Goal: Information Seeking & Learning: Learn about a topic

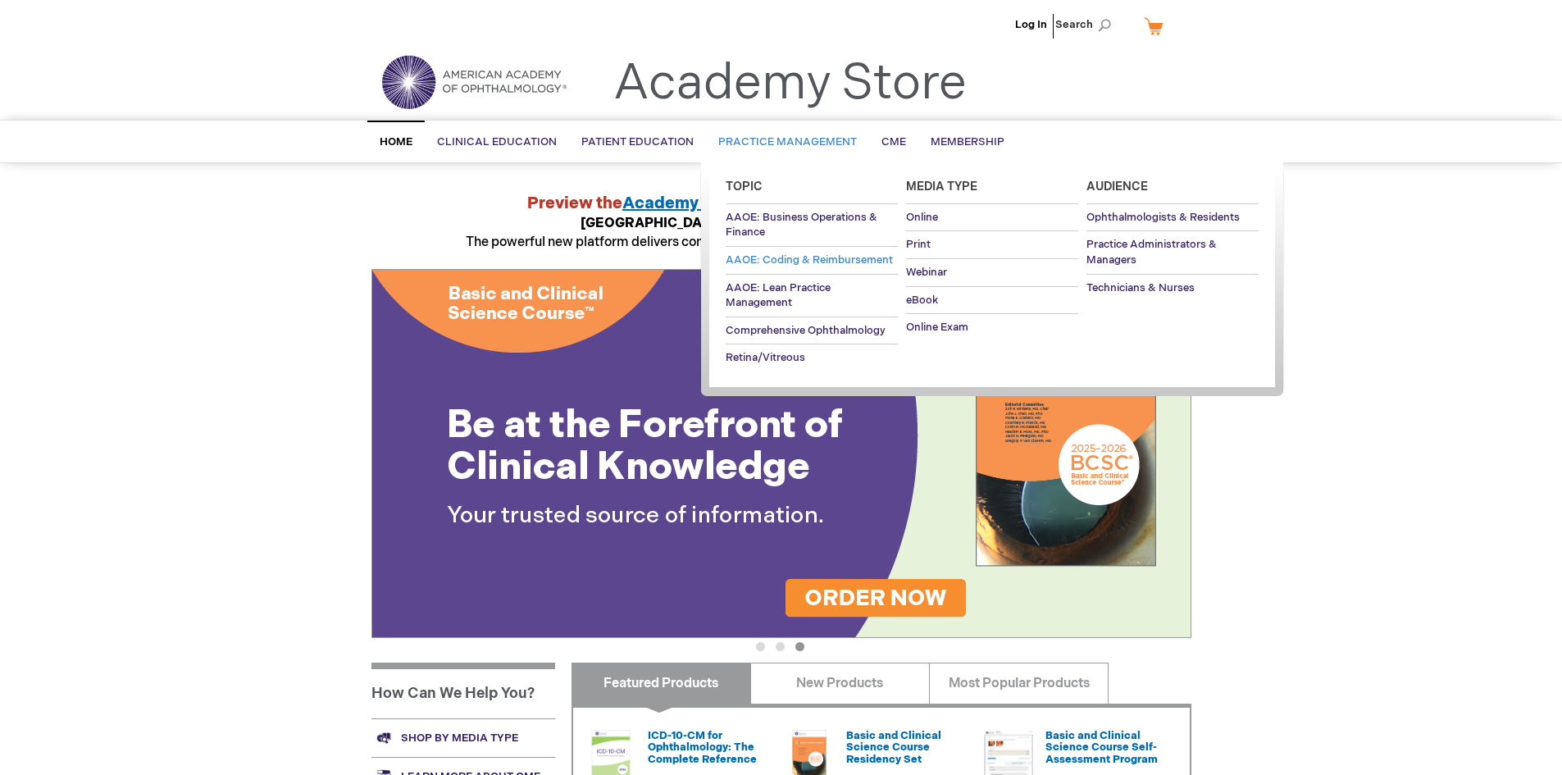
click at [790, 266] on span "AAOE: Coding & Reimbursement" at bounding box center [809, 259] width 167 height 13
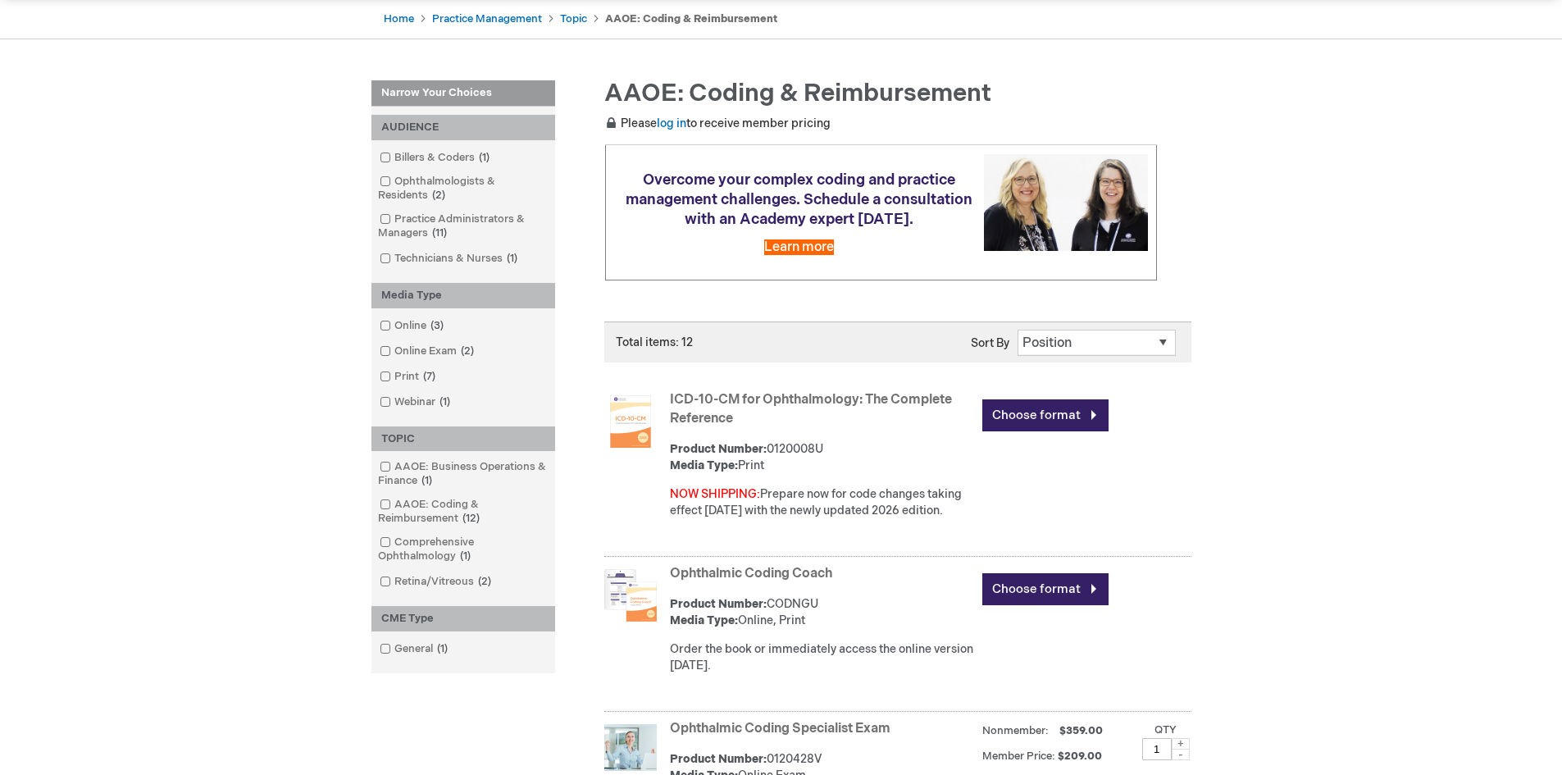
scroll to position [246, 0]
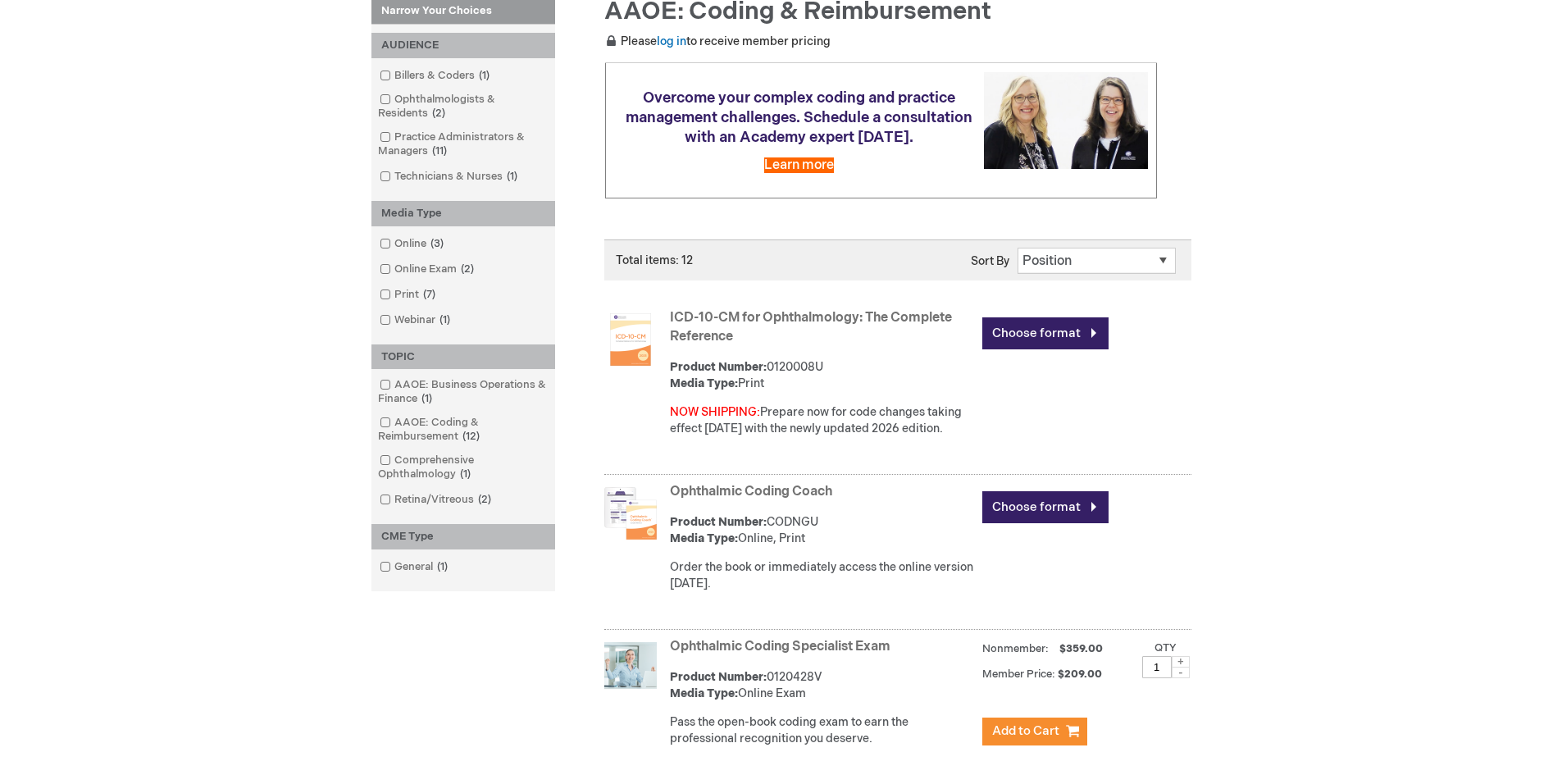
click at [815, 485] on link "Ophthalmic Coding Coach" at bounding box center [751, 492] width 162 height 16
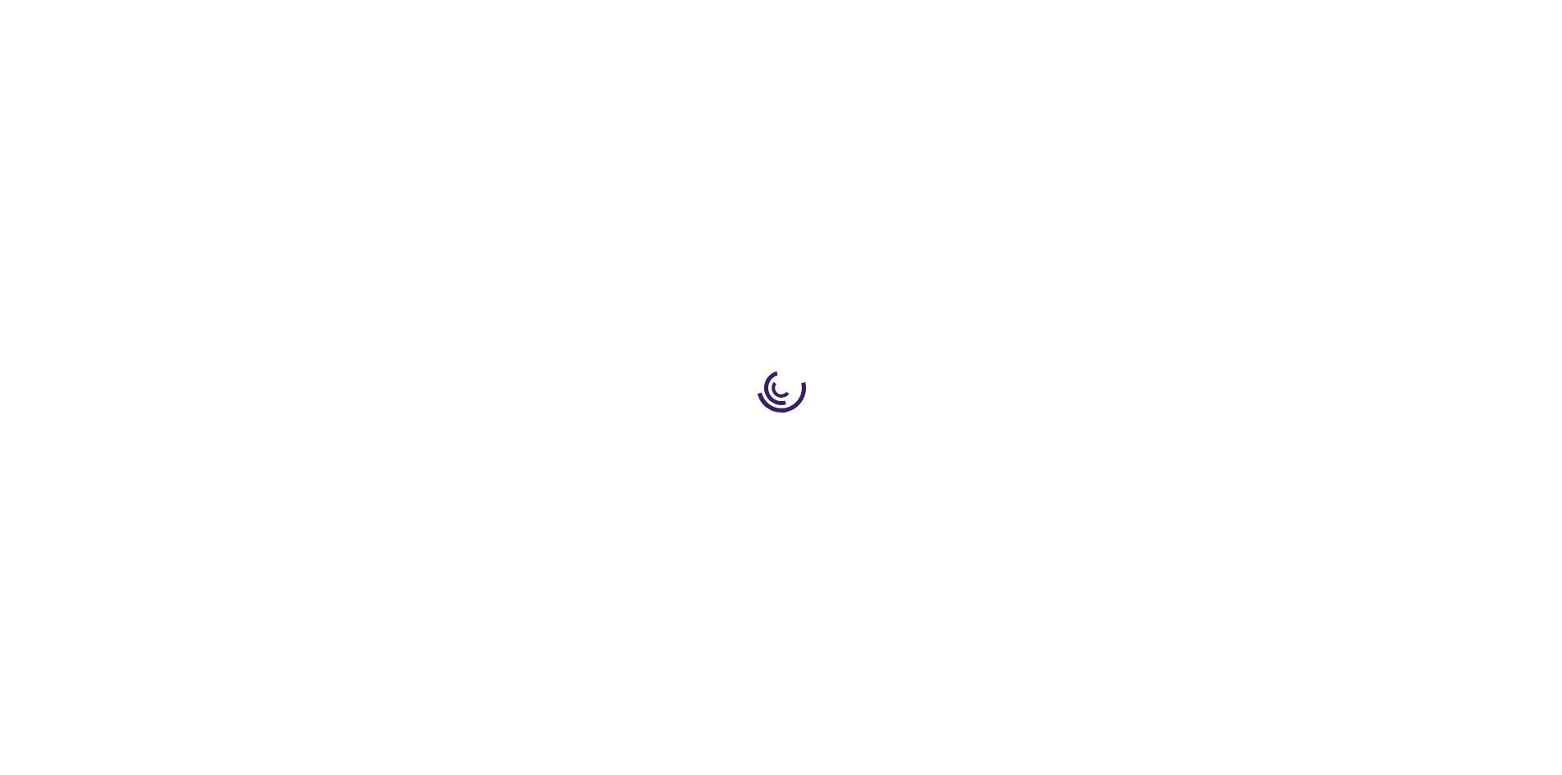
type input "0"
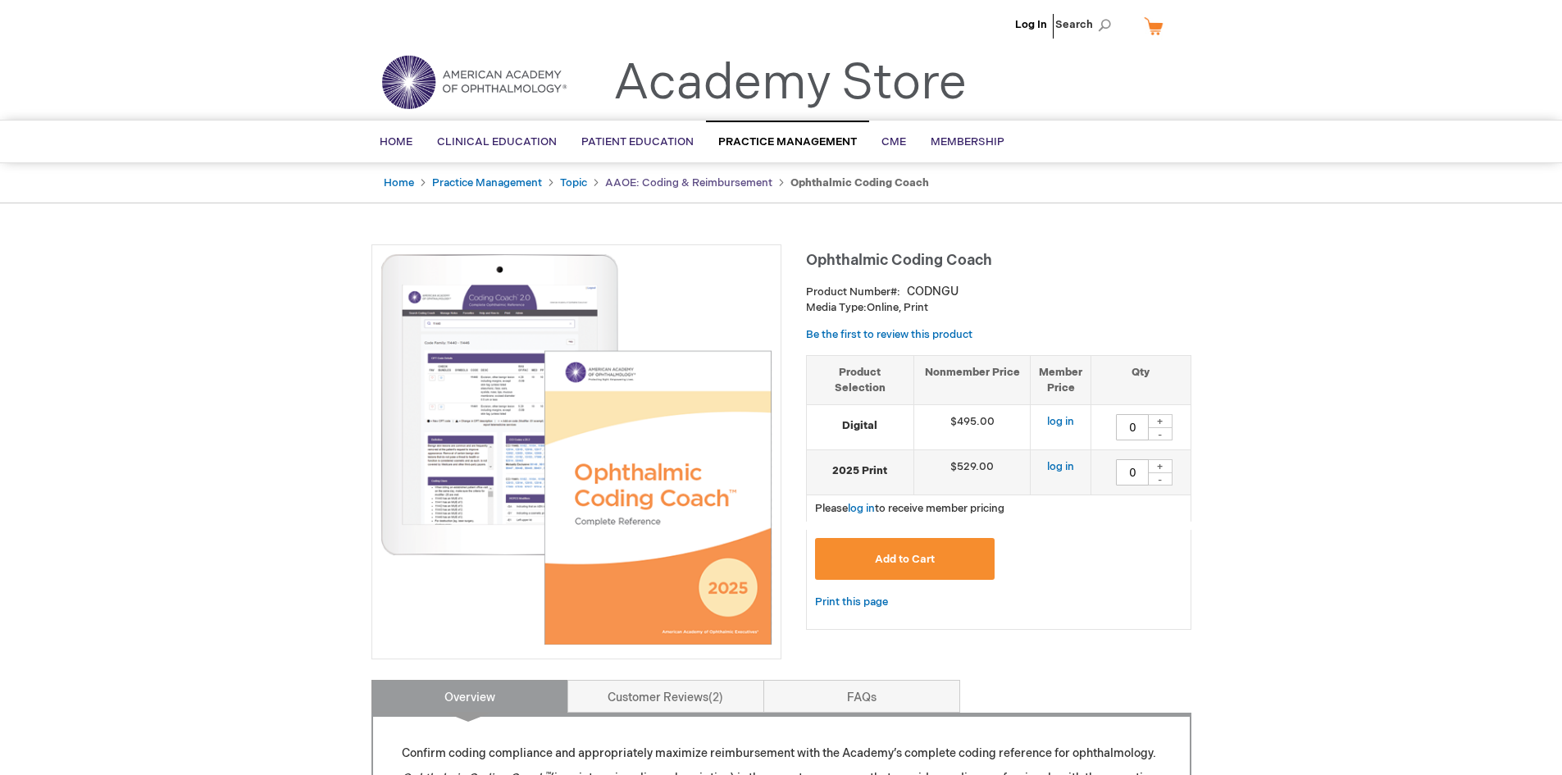
click at [644, 183] on link "AAOE: Coding & Reimbursement" at bounding box center [688, 182] width 167 height 13
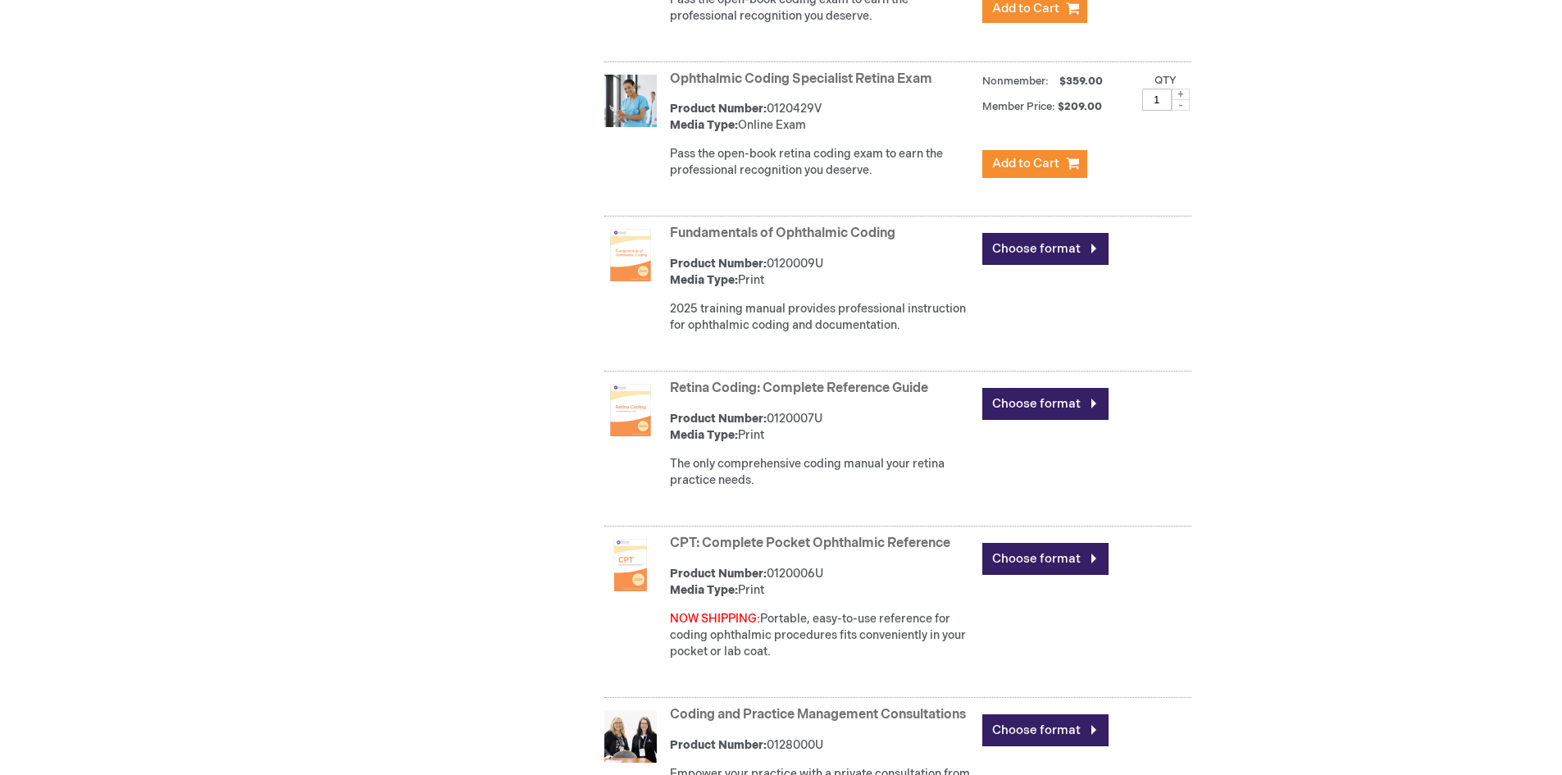
scroll to position [967, 0]
click at [729, 227] on link "Fundamentals of Ophthalmic Coding" at bounding box center [782, 234] width 225 height 16
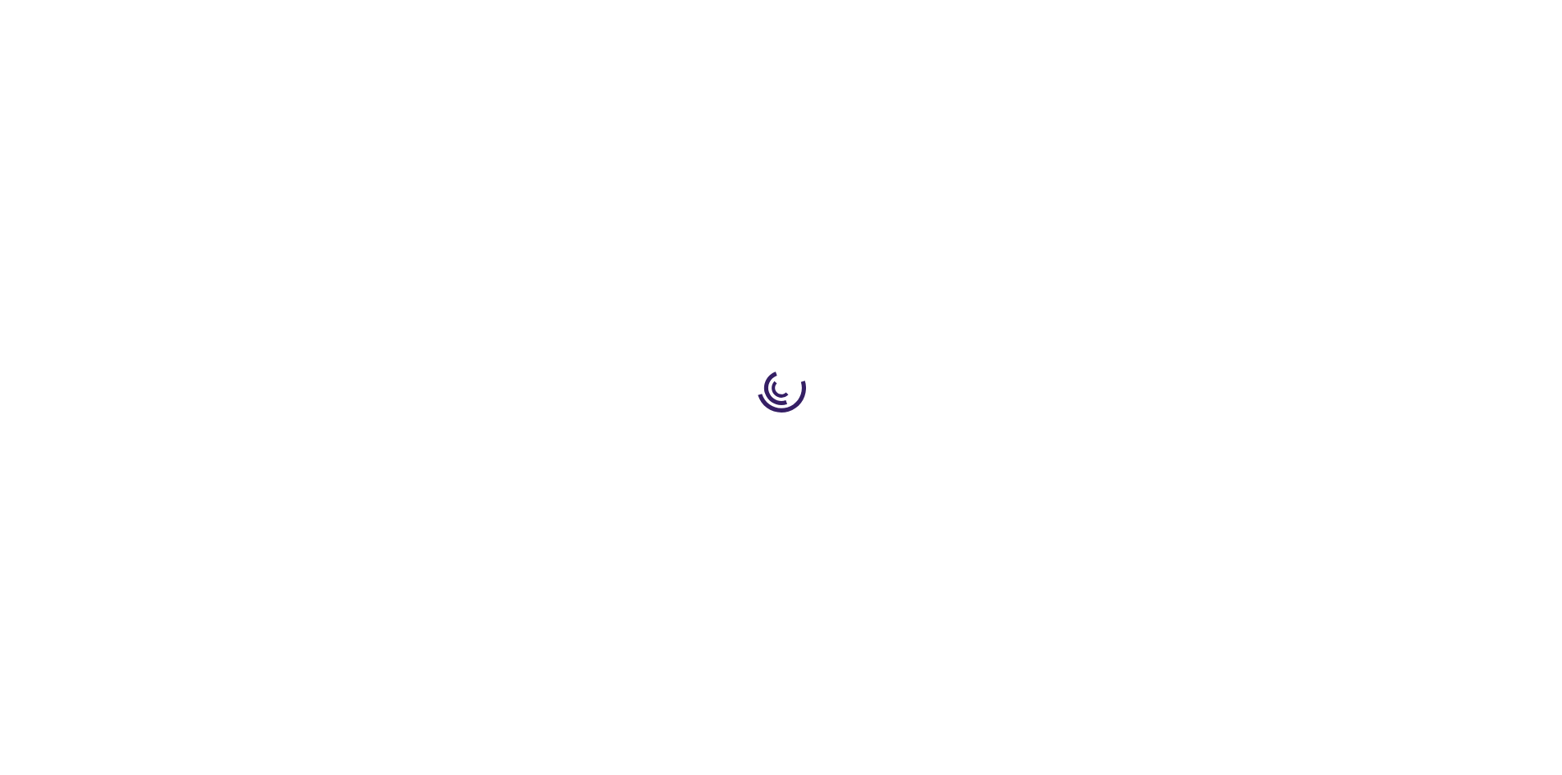
type input "0"
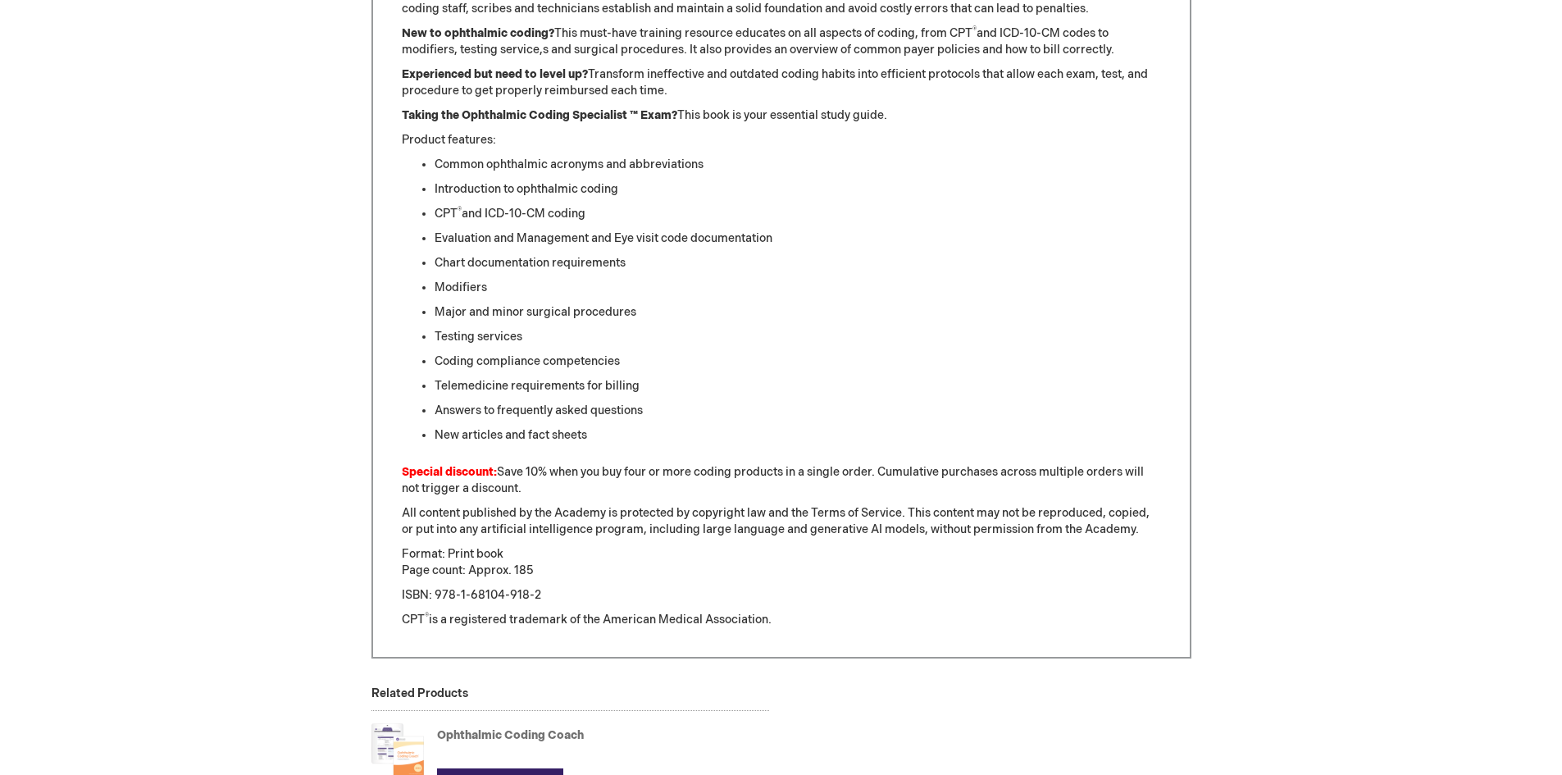
scroll to position [820, 0]
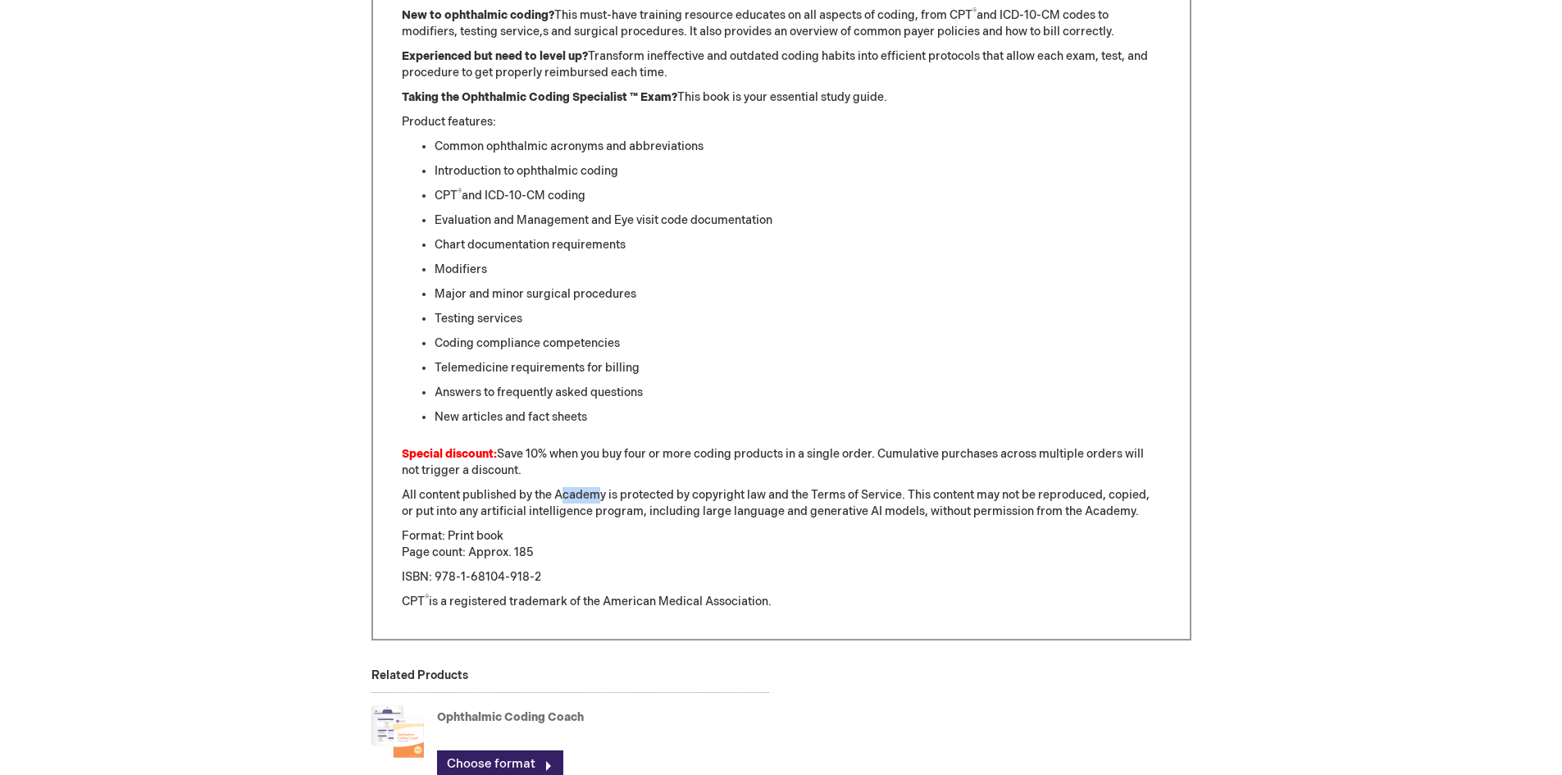
drag, startPoint x: 567, startPoint y: 498, endPoint x: 610, endPoint y: 522, distance: 49.9
click at [610, 522] on div ""Simply the best, most comprehensive source of beginning ophthalmic coding avai…" at bounding box center [781, 267] width 759 height 685
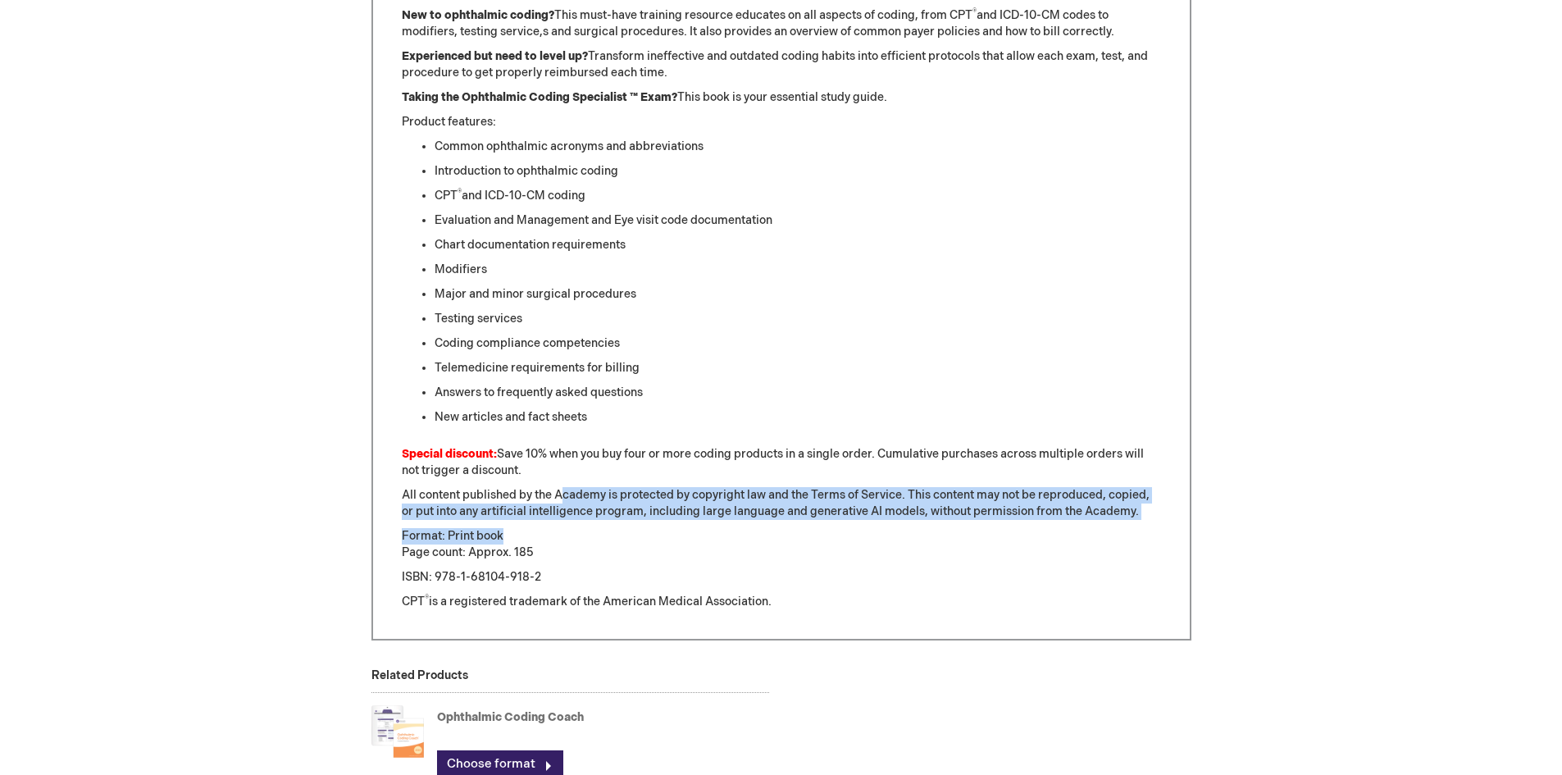
click at [611, 538] on p "Format: Print book Page count: Approx. 185" at bounding box center [781, 544] width 759 height 33
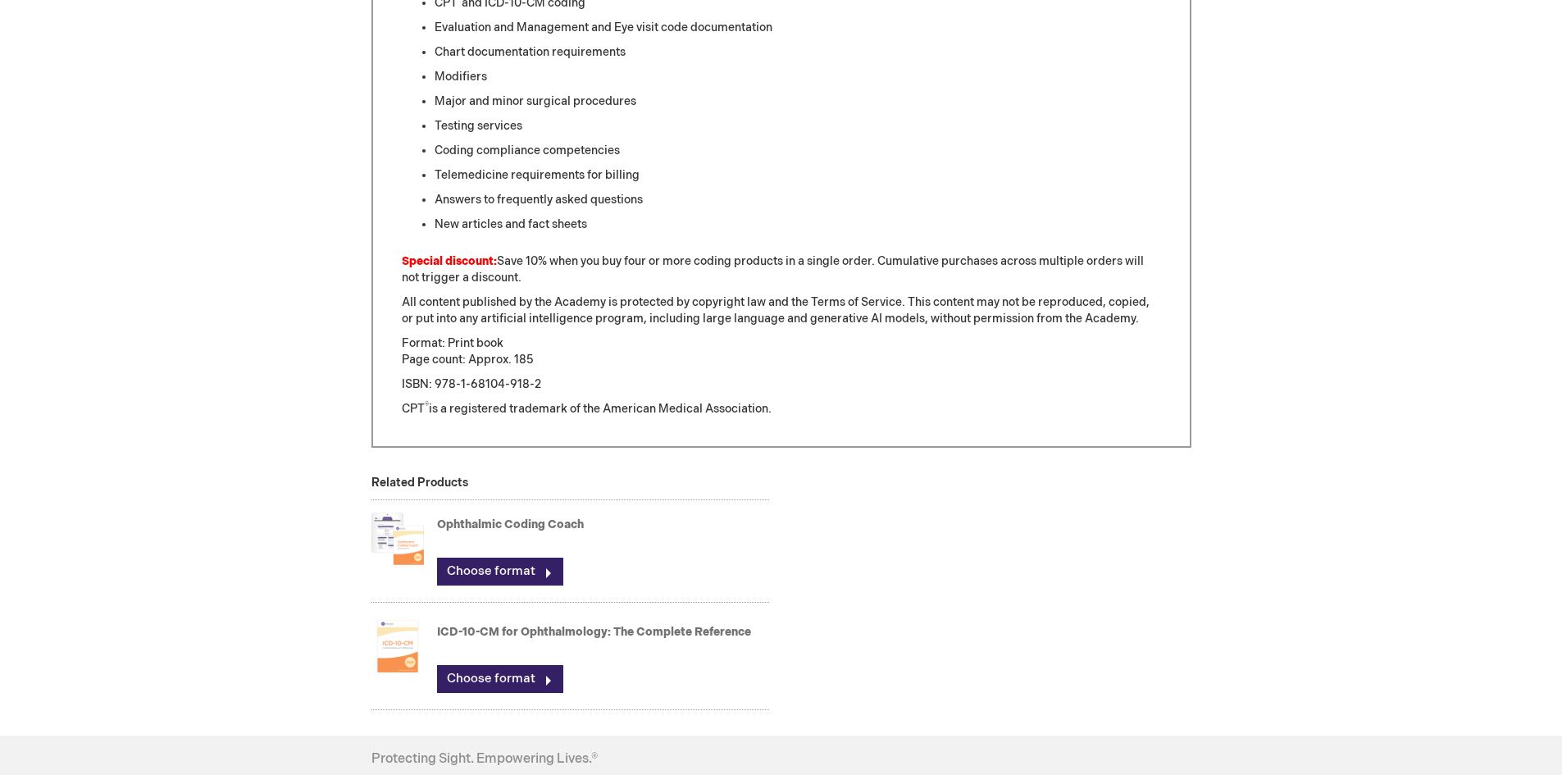
scroll to position [1230, 0]
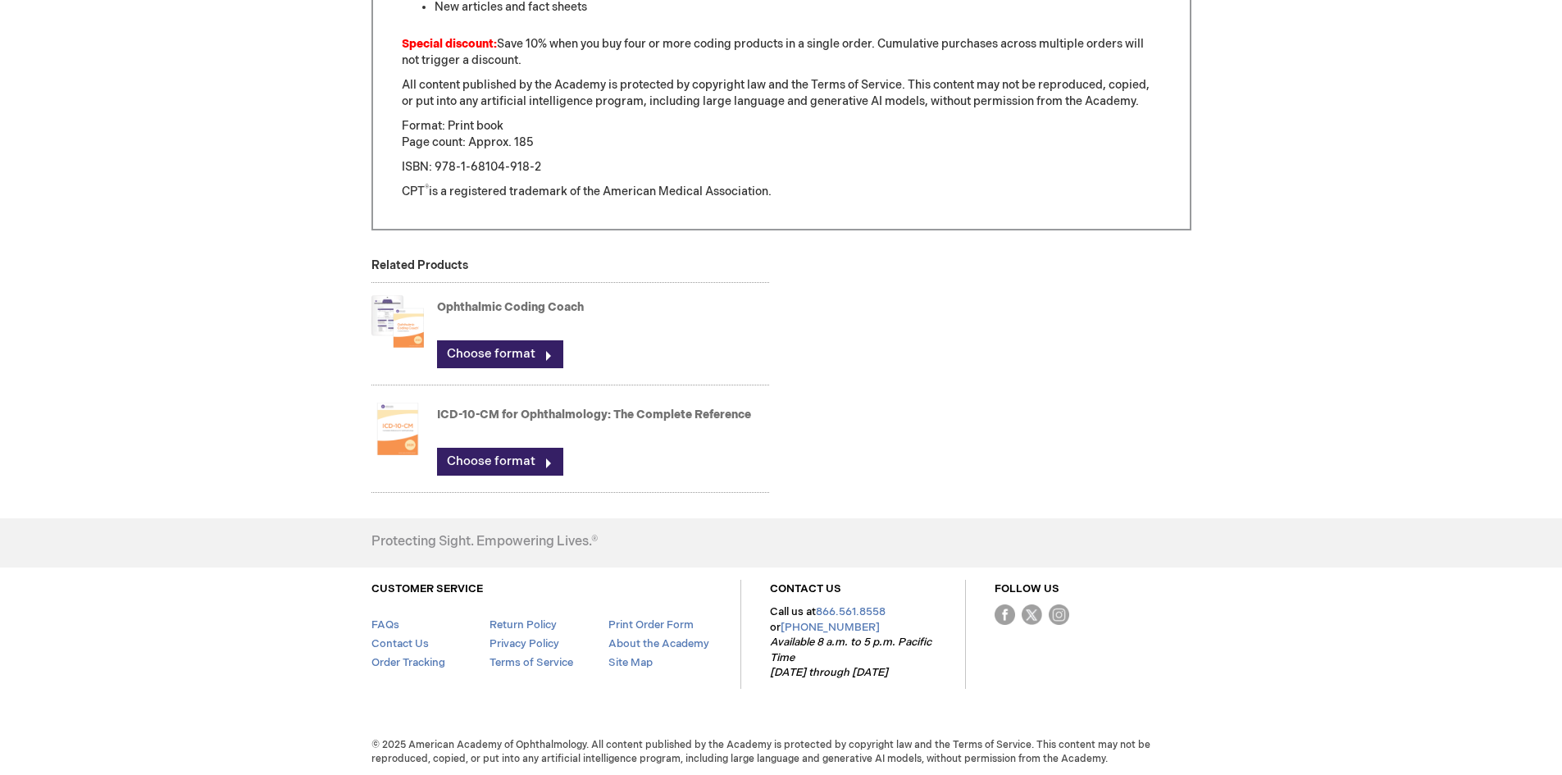
click at [532, 300] on link "Ophthalmic Coding Coach" at bounding box center [510, 307] width 147 height 14
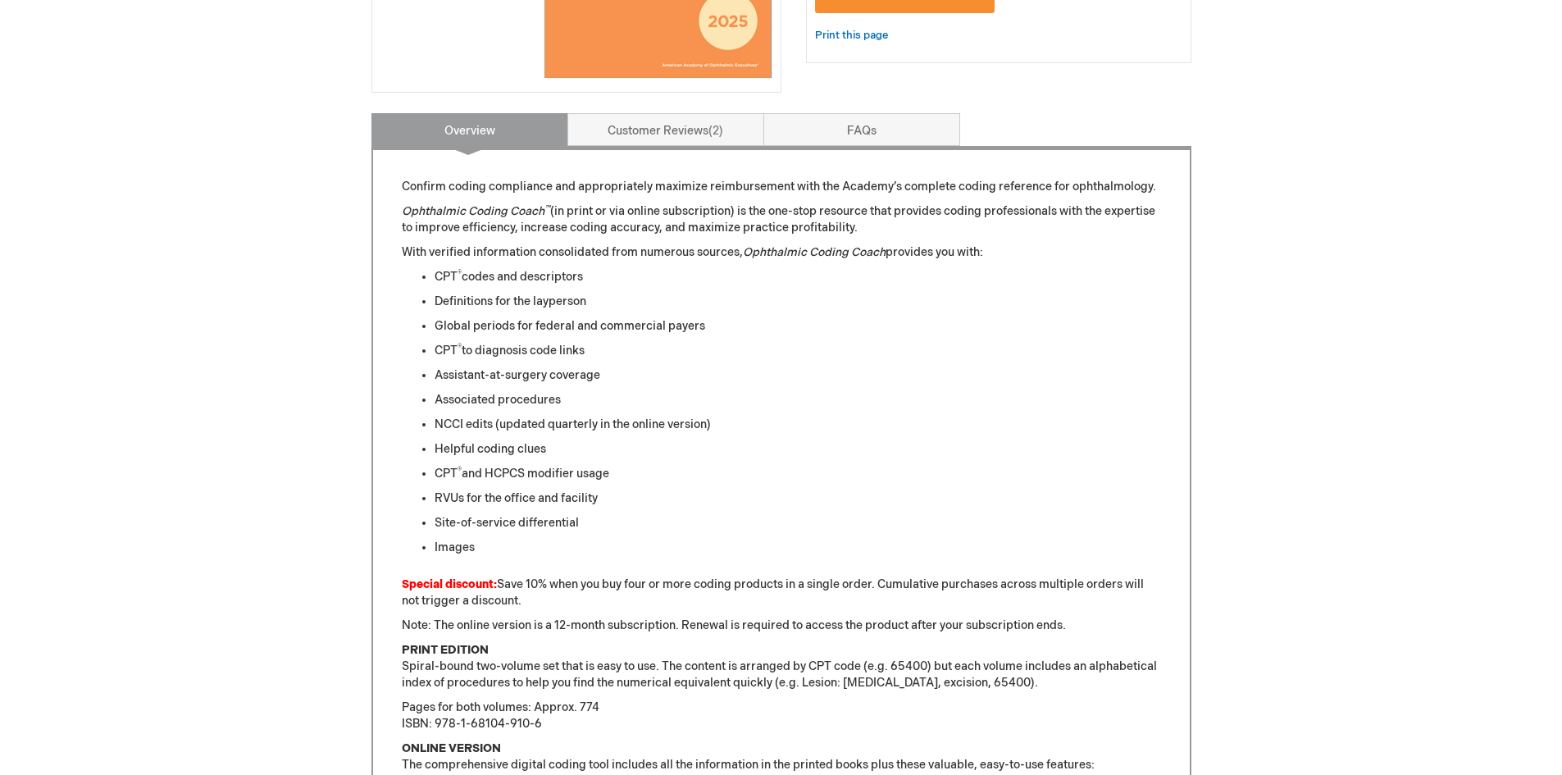
scroll to position [574, 0]
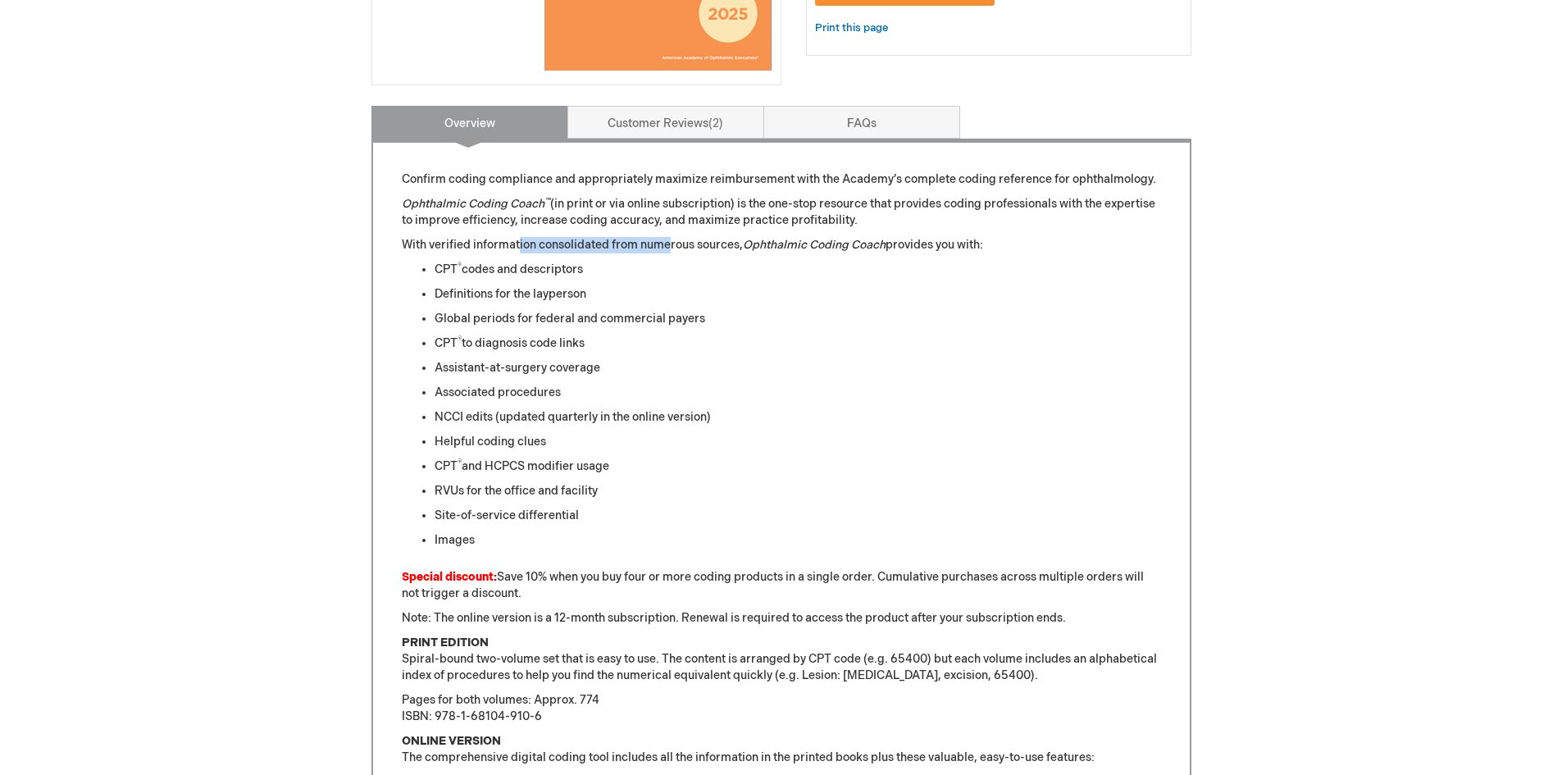
drag, startPoint x: 520, startPoint y: 244, endPoint x: 670, endPoint y: 245, distance: 150.0
click at [670, 245] on p "With verified information consolidated from numerous sources, Ophthalmic Coding…" at bounding box center [781, 245] width 759 height 16
click at [681, 239] on p "With verified information consolidated from numerous sources, Ophthalmic Coding…" at bounding box center [781, 245] width 759 height 16
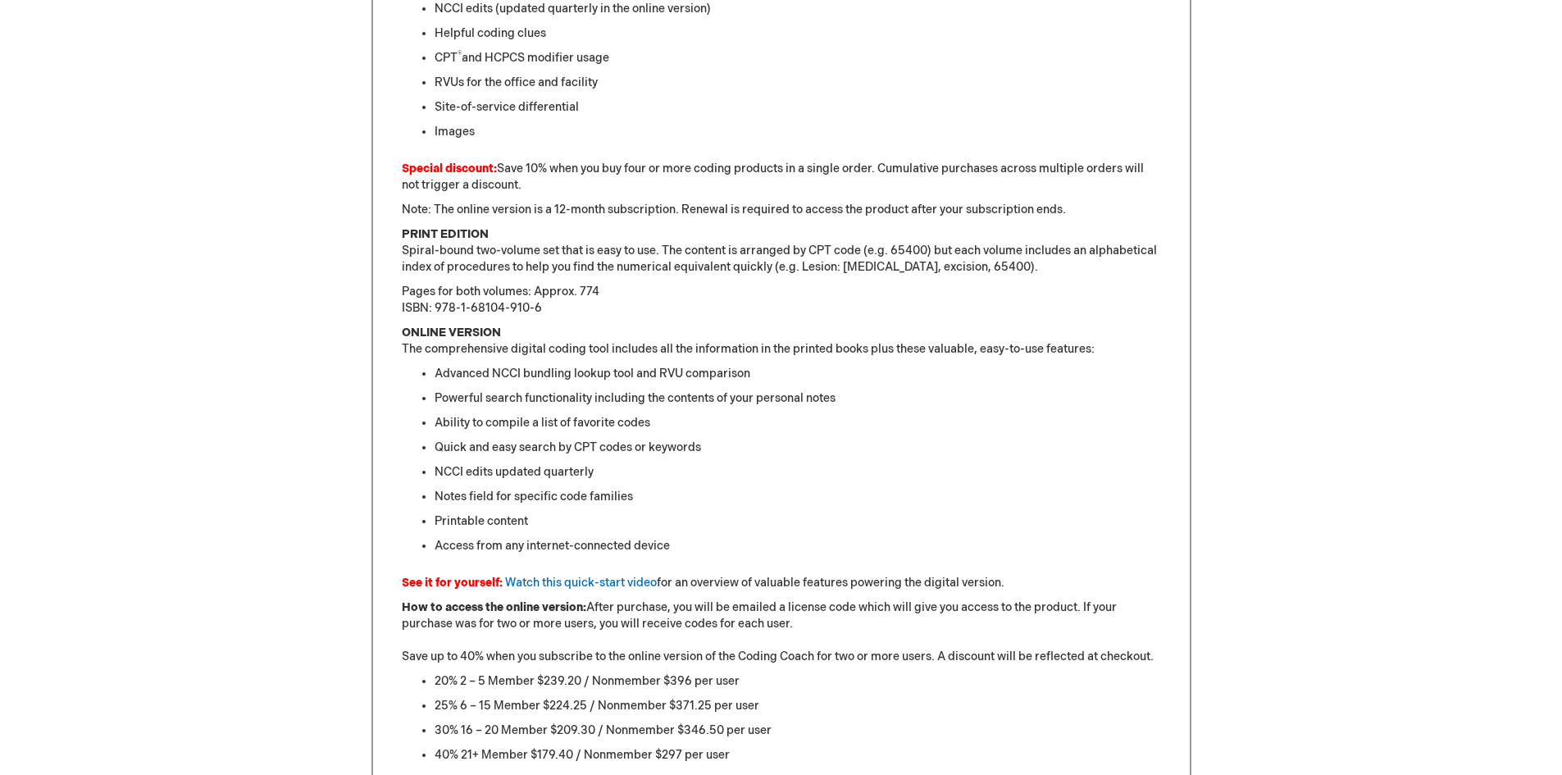
scroll to position [984, 0]
click at [593, 585] on link "Watch this quick-start video" at bounding box center [581, 581] width 152 height 14
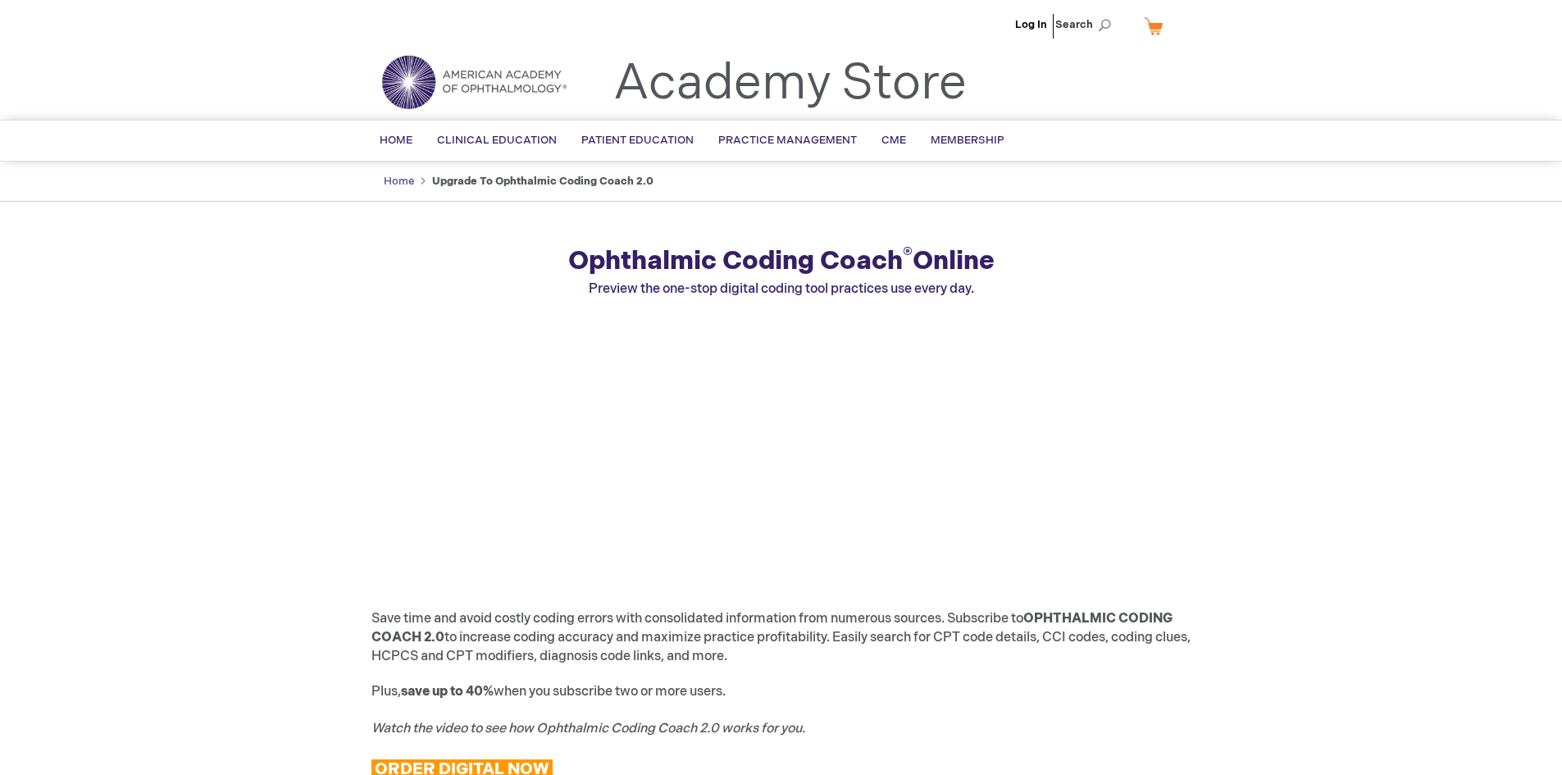
click at [391, 183] on link "Home" at bounding box center [399, 181] width 30 height 13
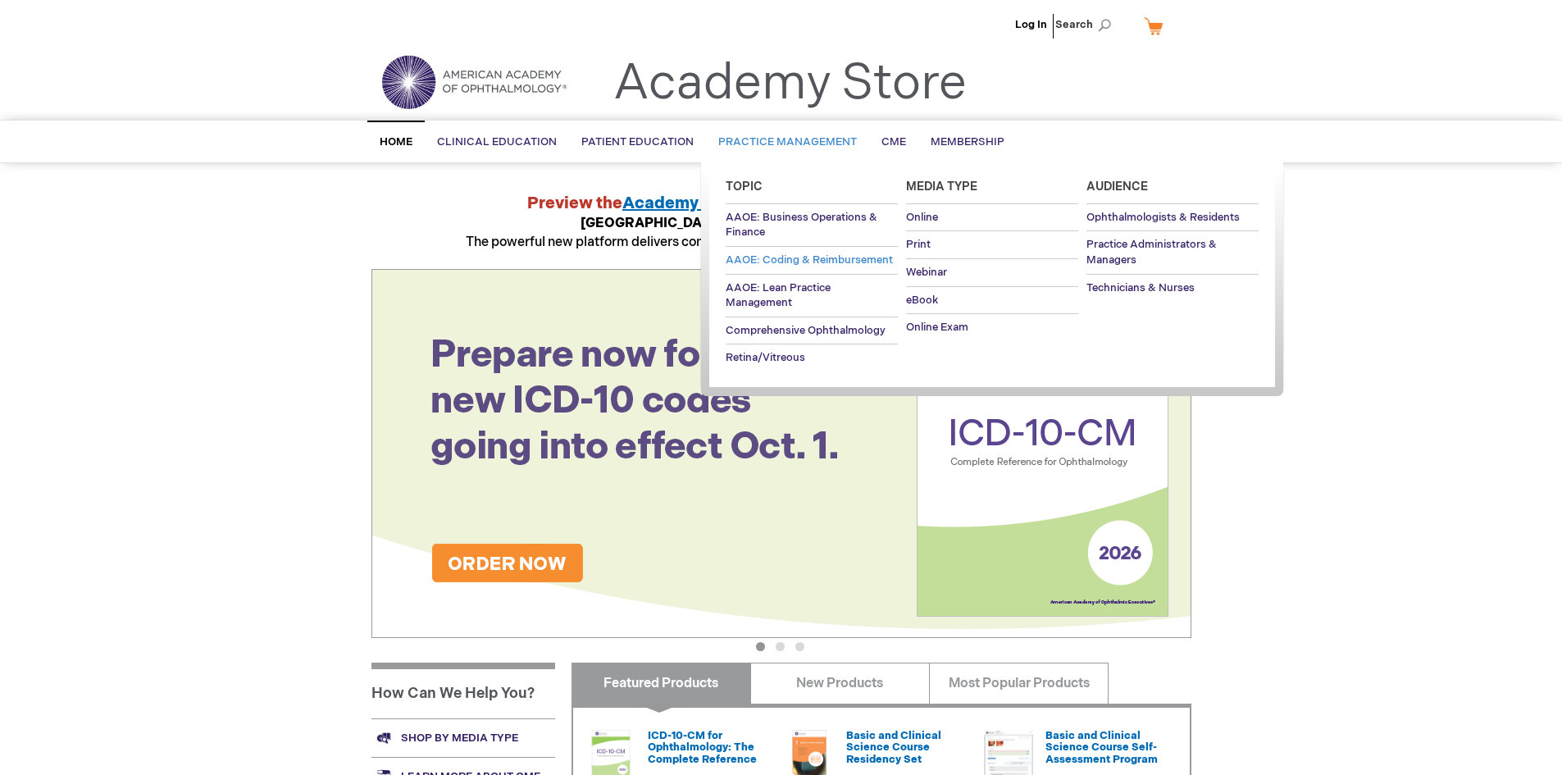
click at [768, 265] on span "AAOE: Coding & Reimbursement" at bounding box center [809, 259] width 167 height 13
